Goal: Information Seeking & Learning: Learn about a topic

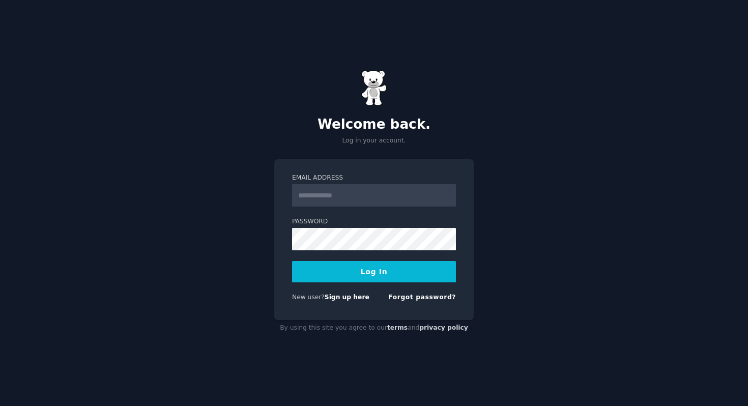
click at [394, 193] on input "Email Address" at bounding box center [374, 195] width 164 height 22
type input "**********"
click at [415, 299] on link "Forgot password?" at bounding box center [422, 297] width 68 height 7
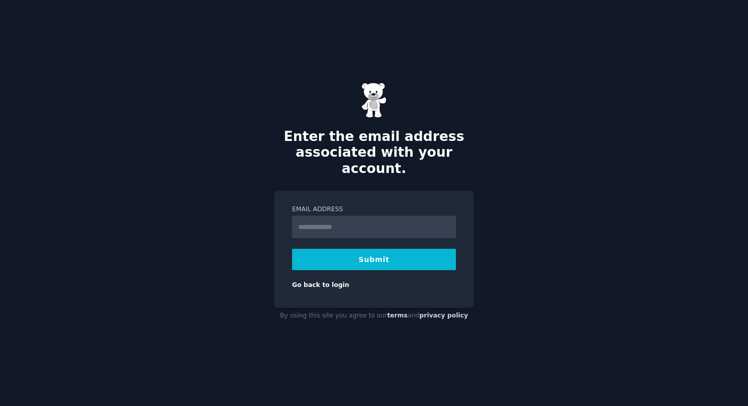
type input "**********"
click at [377, 255] on button "Submit" at bounding box center [374, 259] width 164 height 21
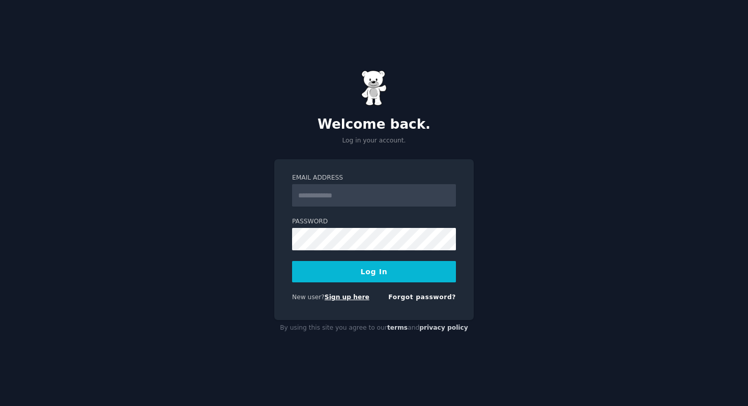
click at [349, 295] on link "Sign up here" at bounding box center [347, 297] width 45 height 7
click at [385, 198] on input "Email Address" at bounding box center [374, 195] width 164 height 22
type input "**********"
click at [292, 261] on button "Log In" at bounding box center [374, 271] width 164 height 21
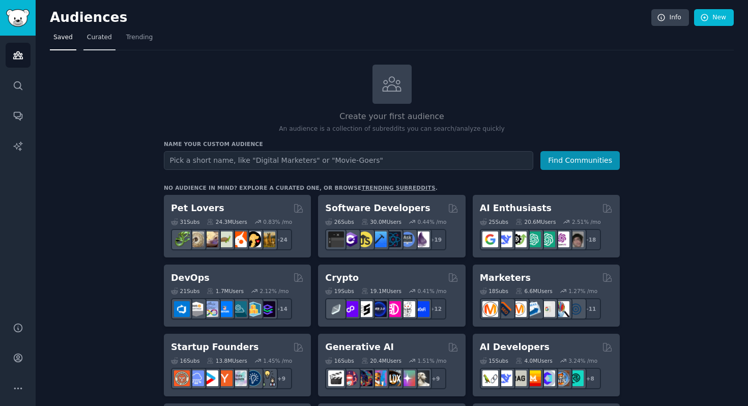
click at [102, 32] on link "Curated" at bounding box center [99, 40] width 32 height 21
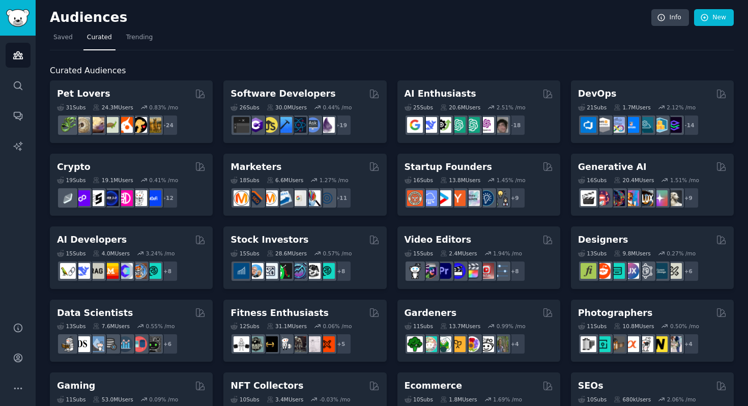
click at [154, 38] on nav "Saved Curated Trending" at bounding box center [392, 40] width 684 height 21
click at [144, 41] on span "Trending" at bounding box center [139, 37] width 26 height 9
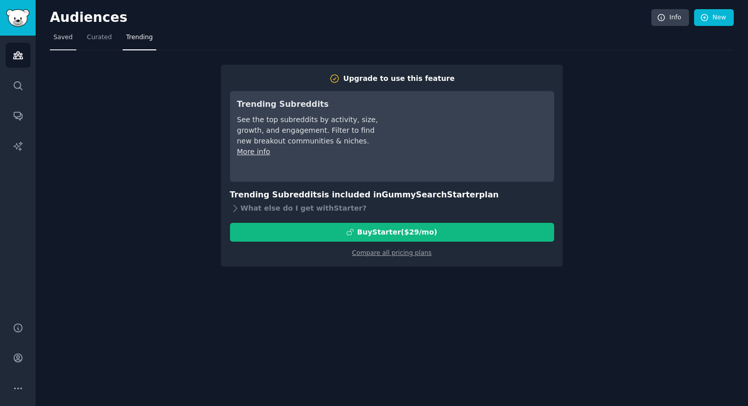
click at [66, 45] on link "Saved" at bounding box center [63, 40] width 26 height 21
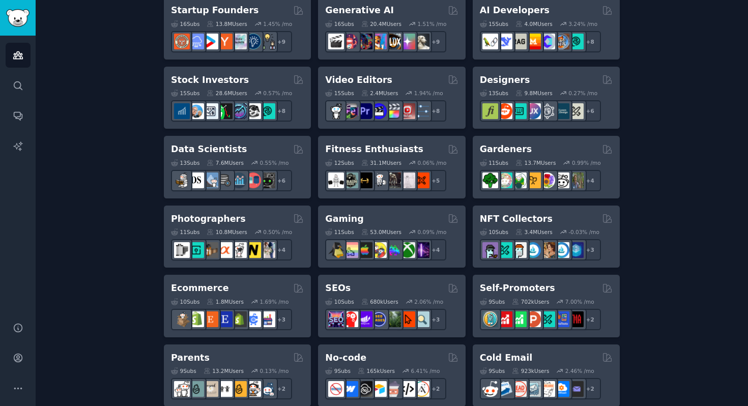
scroll to position [324, 0]
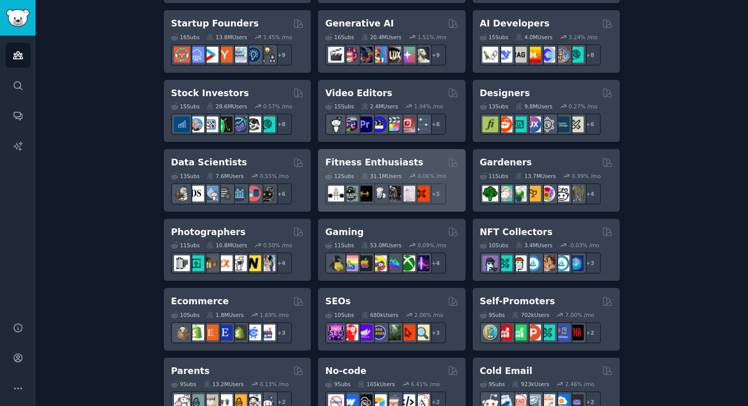
click at [399, 174] on div "31.1M Users" at bounding box center [381, 176] width 40 height 7
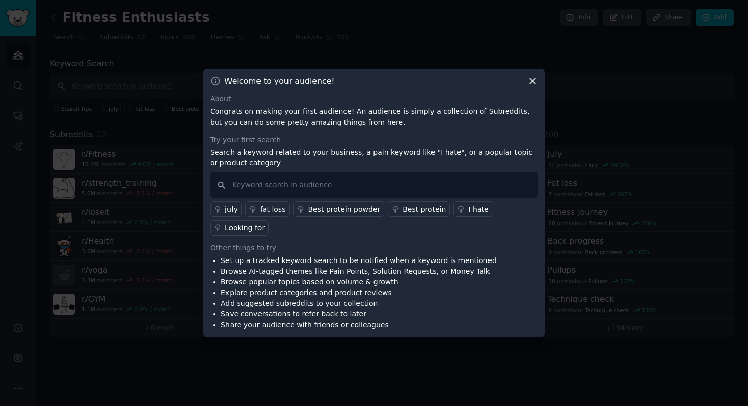
click at [530, 86] on icon at bounding box center [532, 81] width 11 height 11
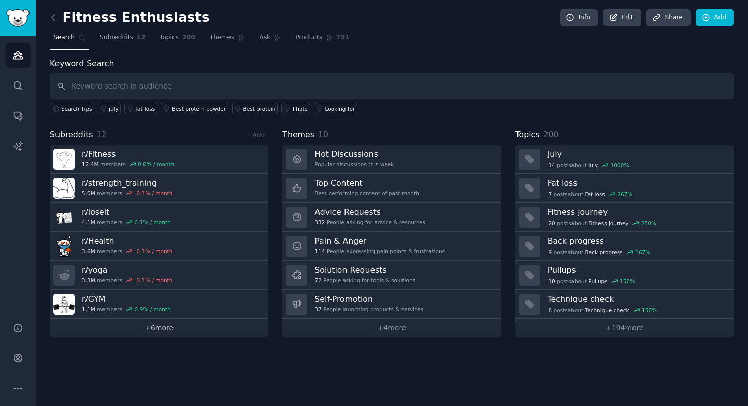
click at [225, 334] on link "+ 6 more" at bounding box center [159, 328] width 218 height 18
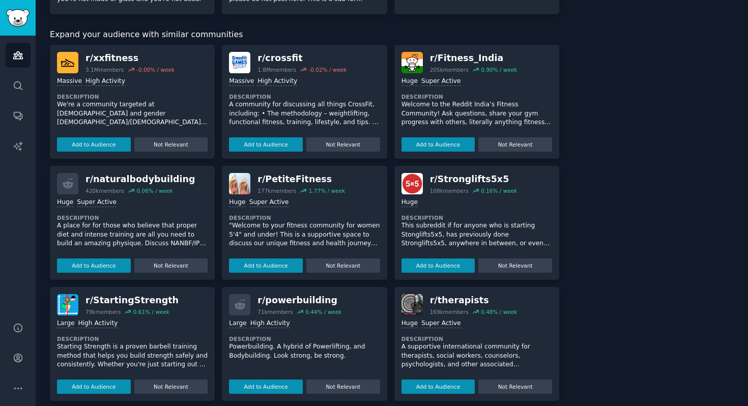
scroll to position [583, 0]
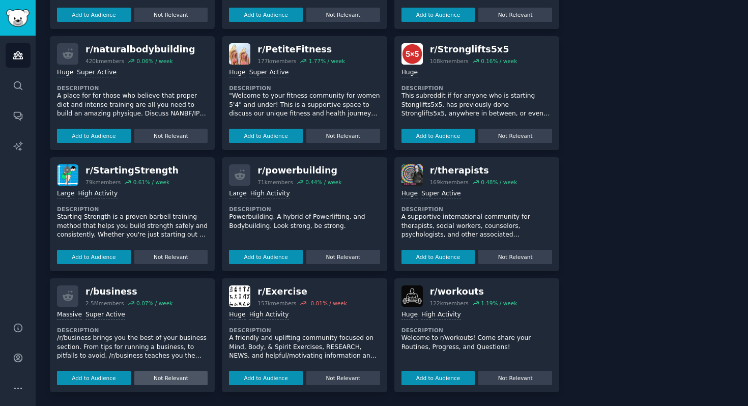
click at [187, 378] on button "Not Relevant" at bounding box center [171, 378] width 74 height 14
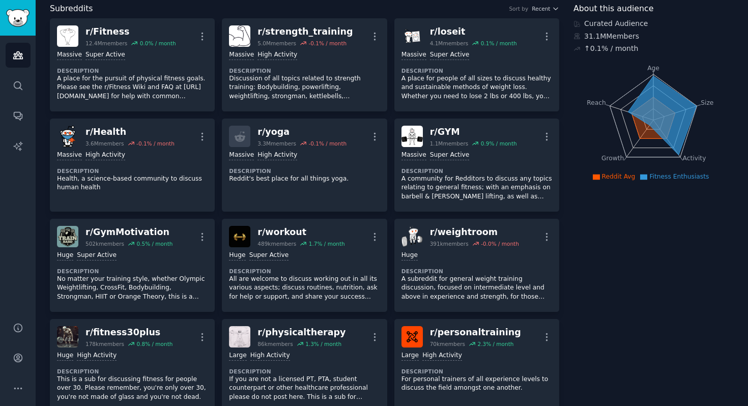
scroll to position [0, 0]
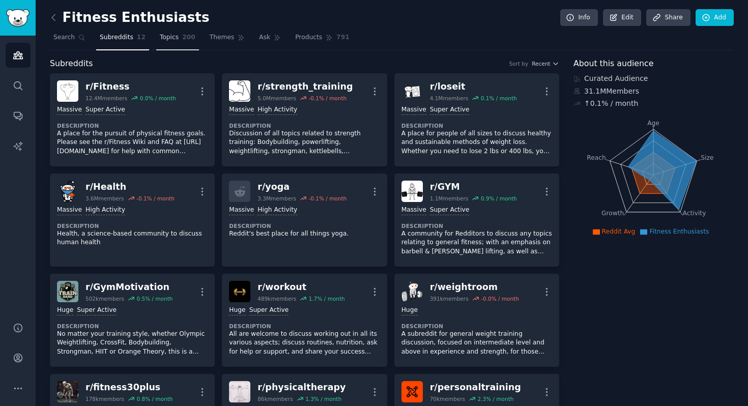
click at [176, 39] on span "Topics" at bounding box center [169, 37] width 19 height 9
